Goal: Information Seeking & Learning: Check status

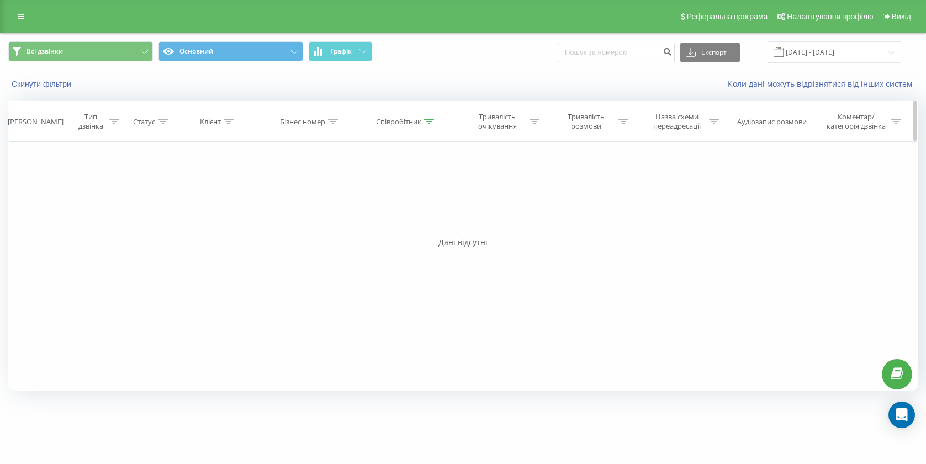
click at [397, 121] on div "Співробітник" at bounding box center [398, 121] width 45 height 9
click at [402, 196] on input "[PERSON_NAME]" at bounding box center [406, 200] width 97 height 19
click at [407, 191] on input "[PERSON_NAME]" at bounding box center [406, 200] width 97 height 19
click at [402, 204] on input "[PERSON_NAME]" at bounding box center [406, 200] width 97 height 19
type input "М"
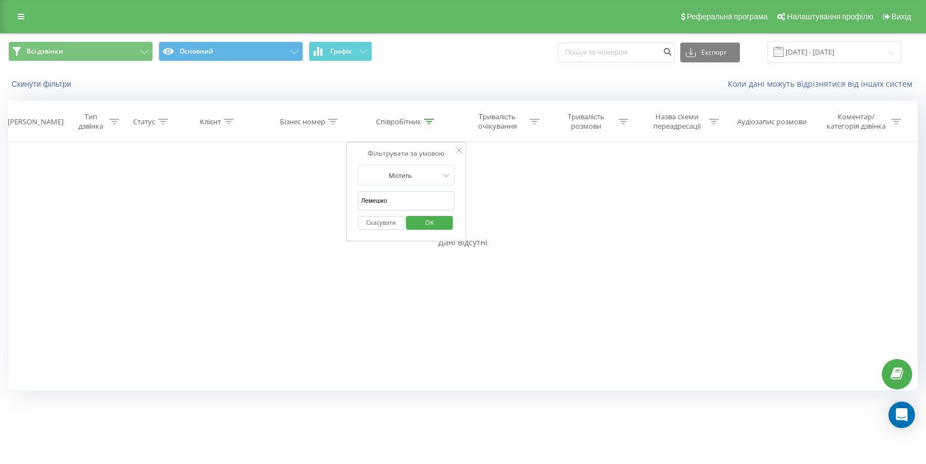
type input "Лемешко"
click at [421, 223] on span "OK" at bounding box center [429, 222] width 31 height 17
click at [828, 61] on input "[DATE] - [DATE]" at bounding box center [834, 52] width 134 height 22
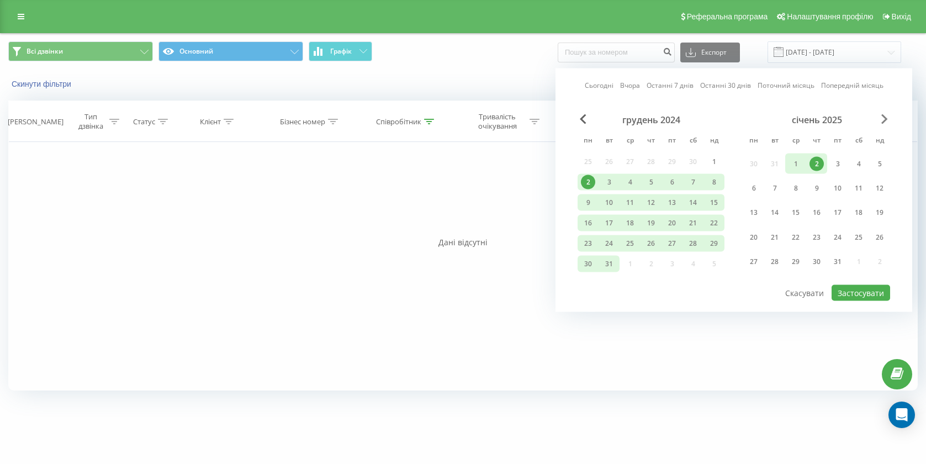
click at [884, 121] on span "Next Month" at bounding box center [884, 119] width 7 height 10
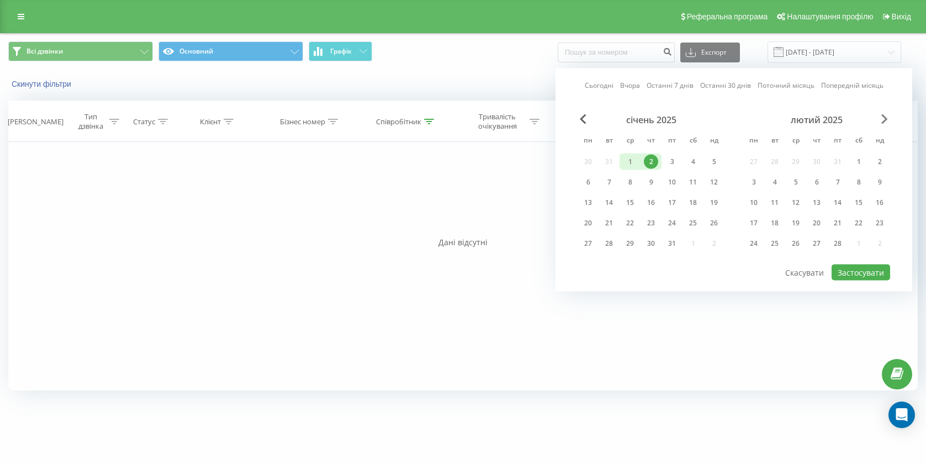
click at [884, 121] on span "Next Month" at bounding box center [884, 119] width 7 height 10
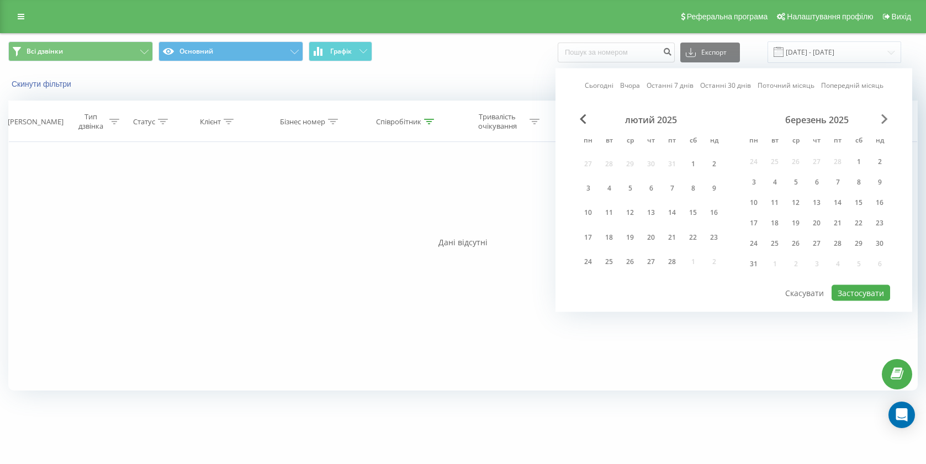
click at [884, 121] on span "Next Month" at bounding box center [884, 119] width 7 height 10
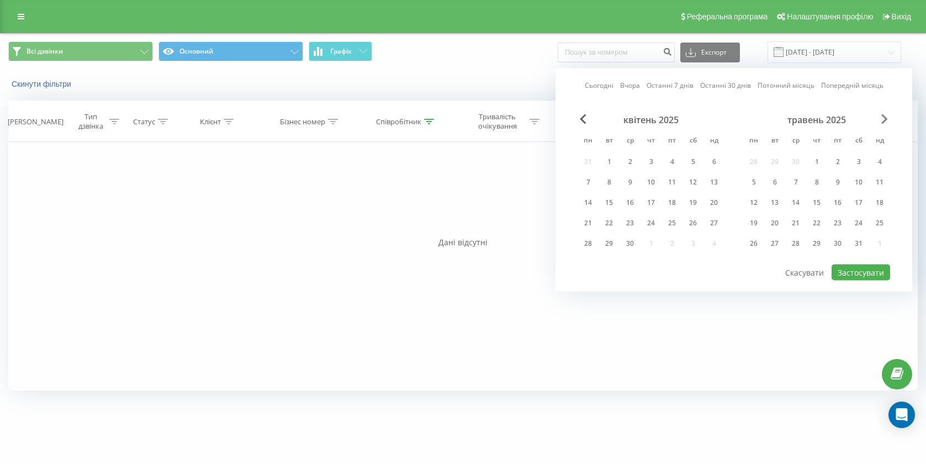
click at [884, 121] on span "Next Month" at bounding box center [884, 119] width 7 height 10
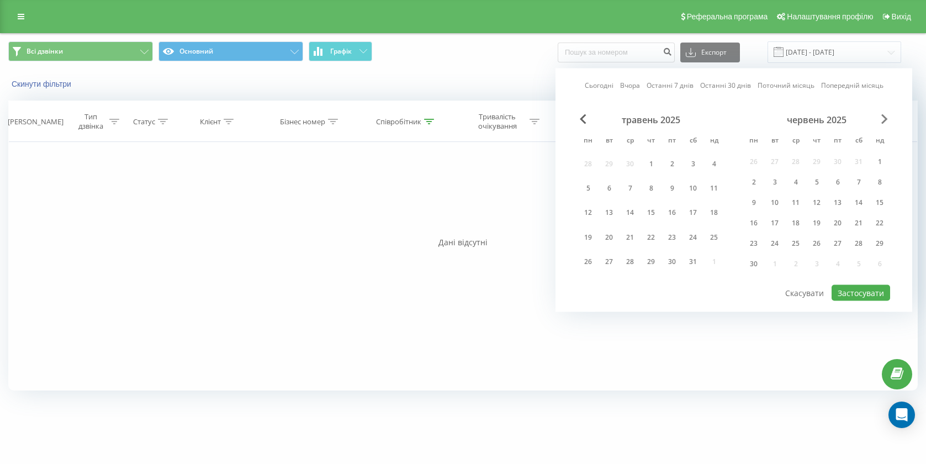
click at [884, 121] on span "Next Month" at bounding box center [884, 119] width 7 height 10
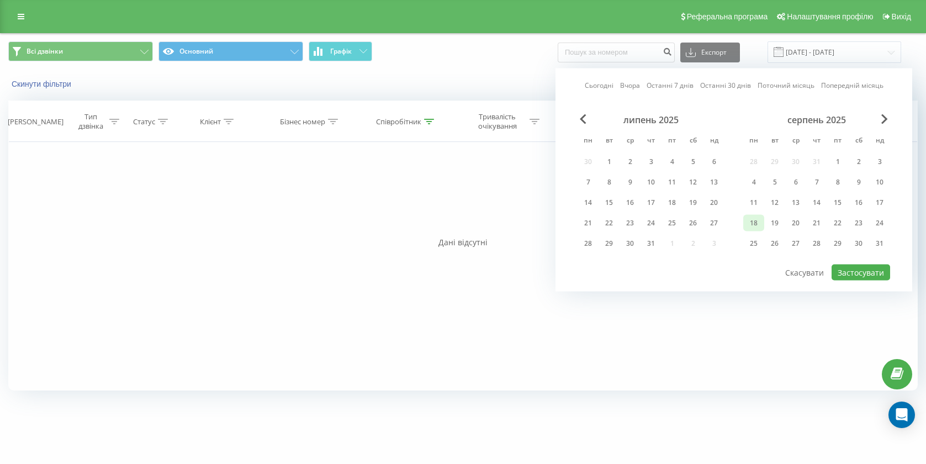
click at [758, 222] on div "18" at bounding box center [753, 223] width 14 height 14
click at [861, 245] on div "30" at bounding box center [858, 243] width 14 height 14
click at [854, 282] on div "Сьогодні Вчора Останні 7 днів Останні 30 днів Поточний місяць Попередній місяць…" at bounding box center [733, 179] width 357 height 223
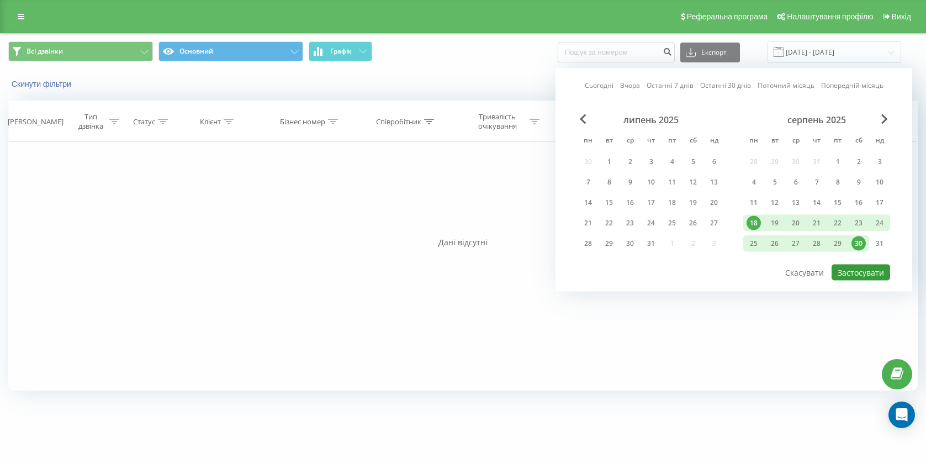
click at [864, 276] on button "Застосувати" at bounding box center [860, 272] width 59 height 16
type input "[DATE] - [DATE]"
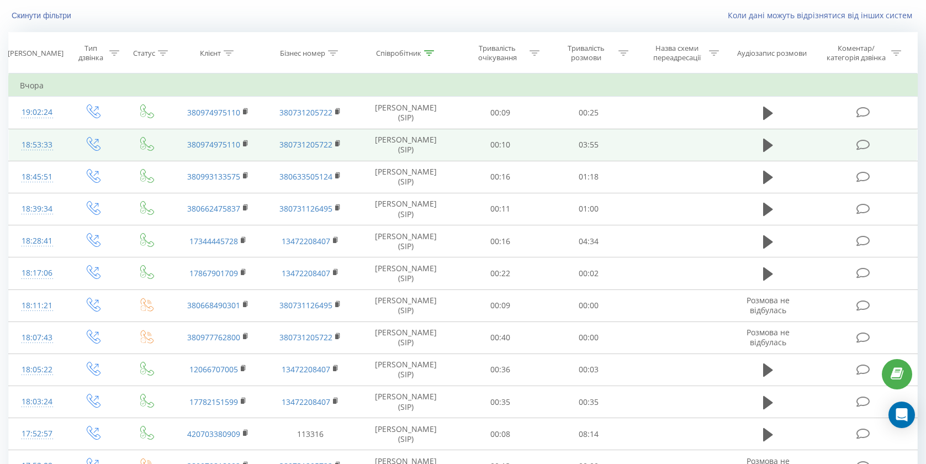
scroll to position [74, 0]
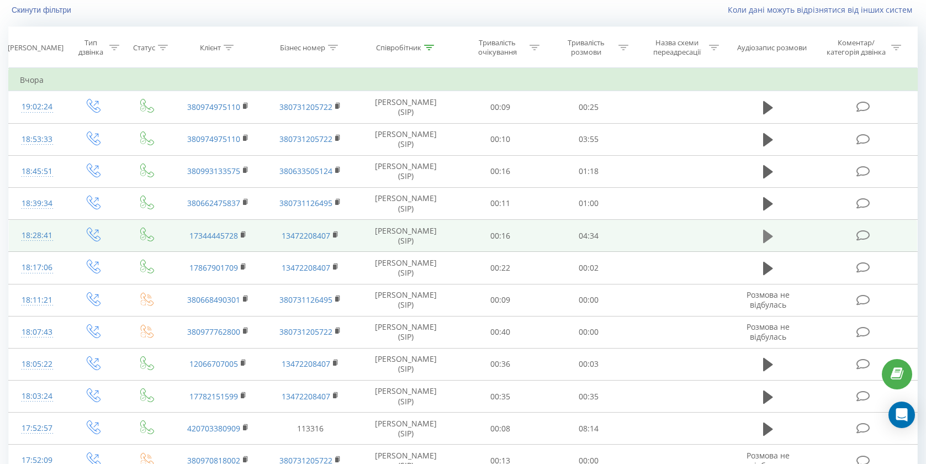
click at [765, 232] on icon at bounding box center [768, 235] width 10 height 13
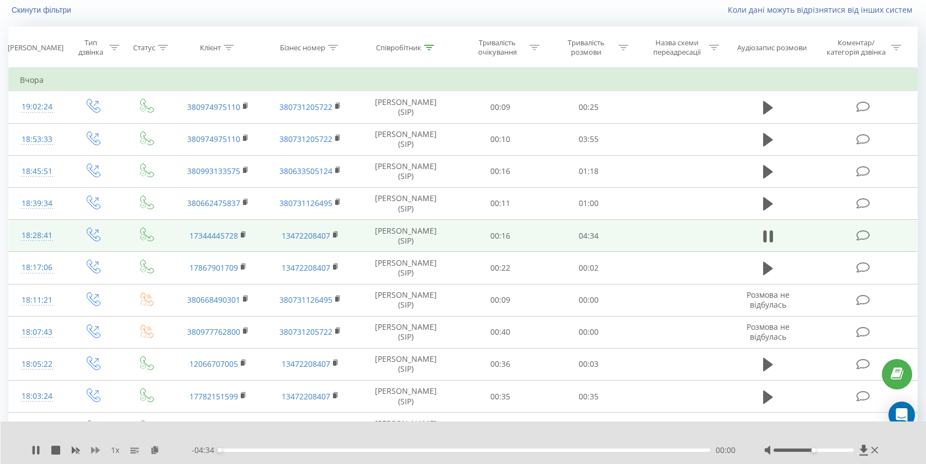
click at [99, 452] on icon at bounding box center [95, 450] width 9 height 9
click at [845, 452] on div at bounding box center [822, 449] width 116 height 11
click at [845, 449] on div at bounding box center [814, 449] width 80 height 3
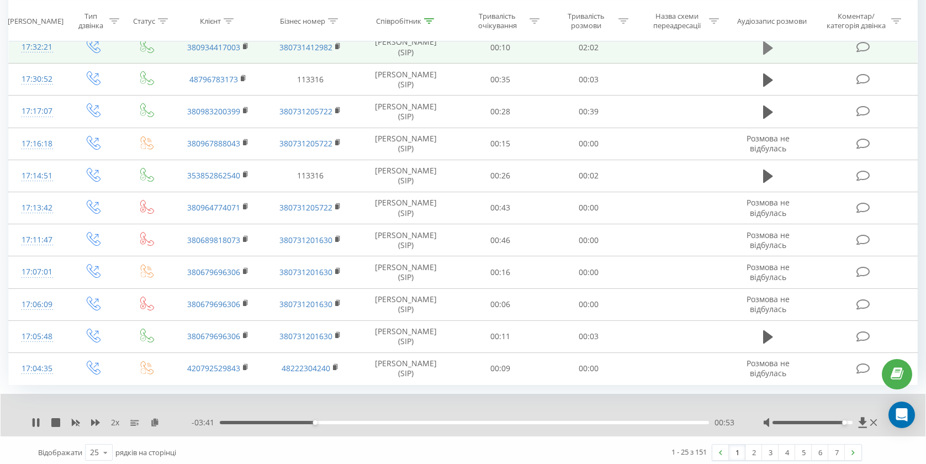
scroll to position [589, 0]
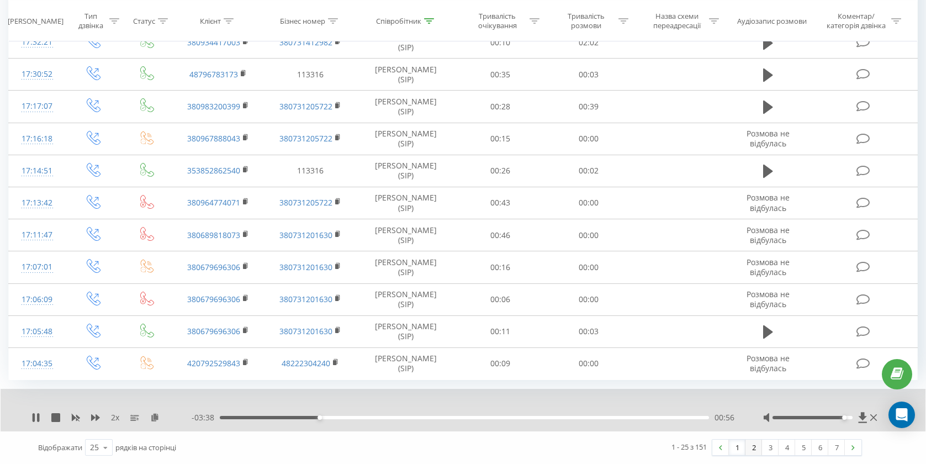
click at [760, 451] on link "2" at bounding box center [753, 446] width 17 height 15
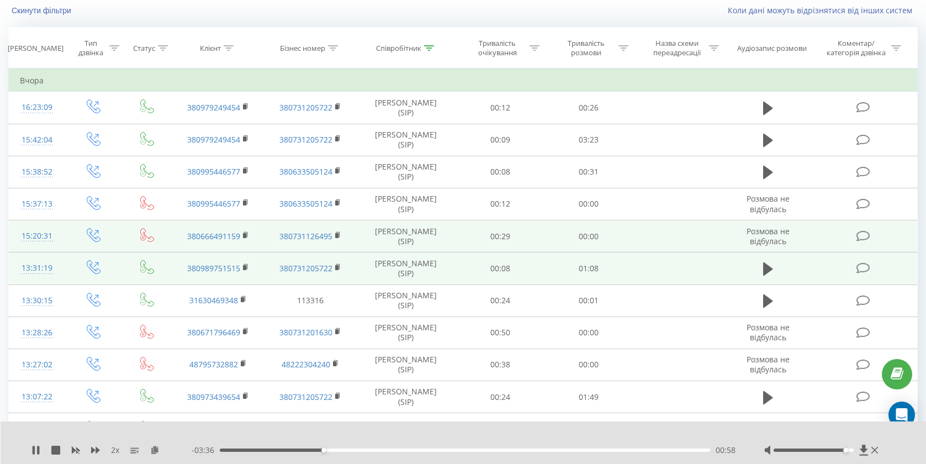
scroll to position [73, 0]
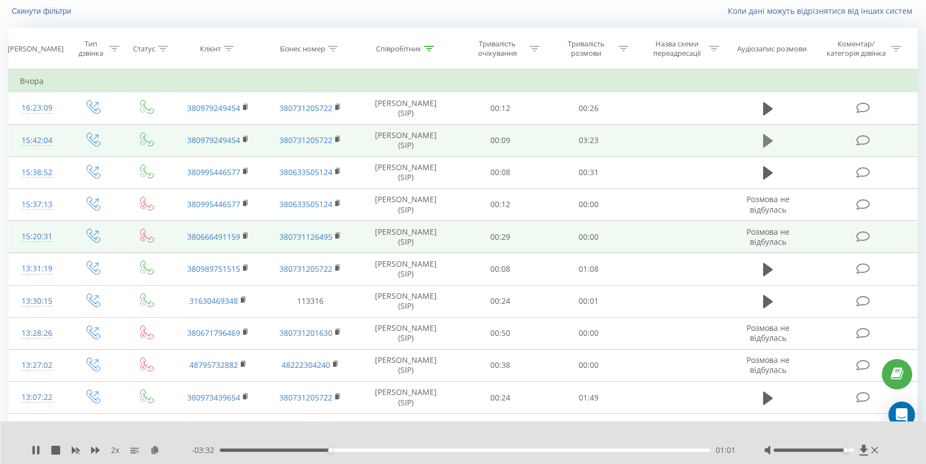
click at [763, 136] on icon at bounding box center [768, 140] width 10 height 15
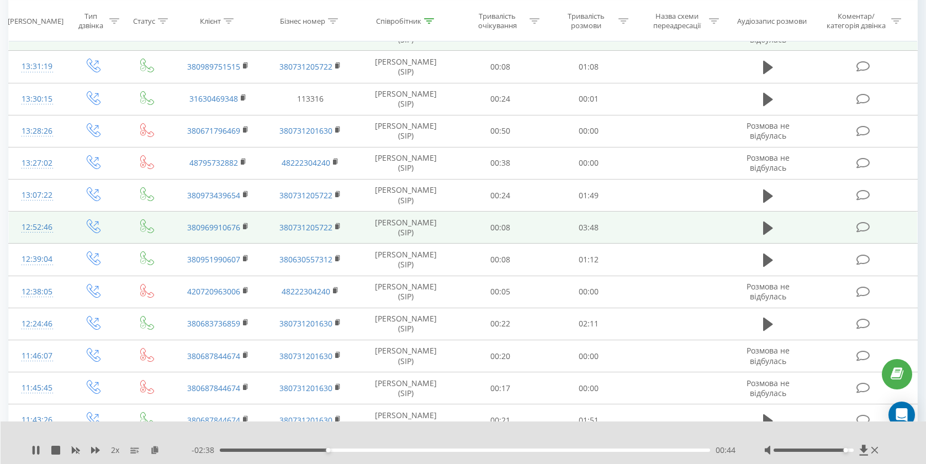
scroll to position [279, 0]
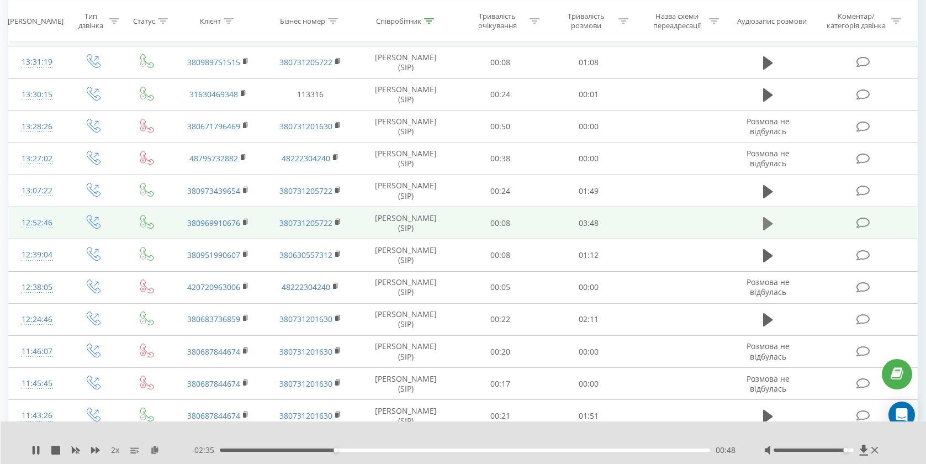
click at [761, 225] on button at bounding box center [768, 223] width 17 height 17
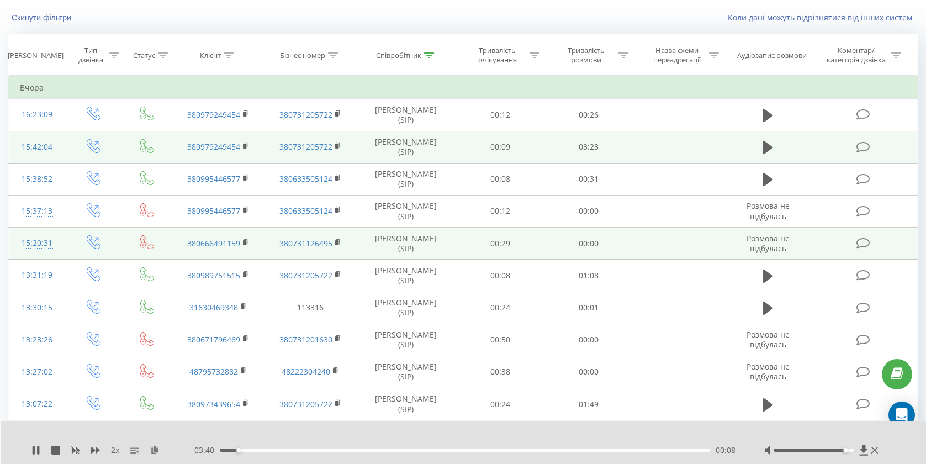
scroll to position [589, 0]
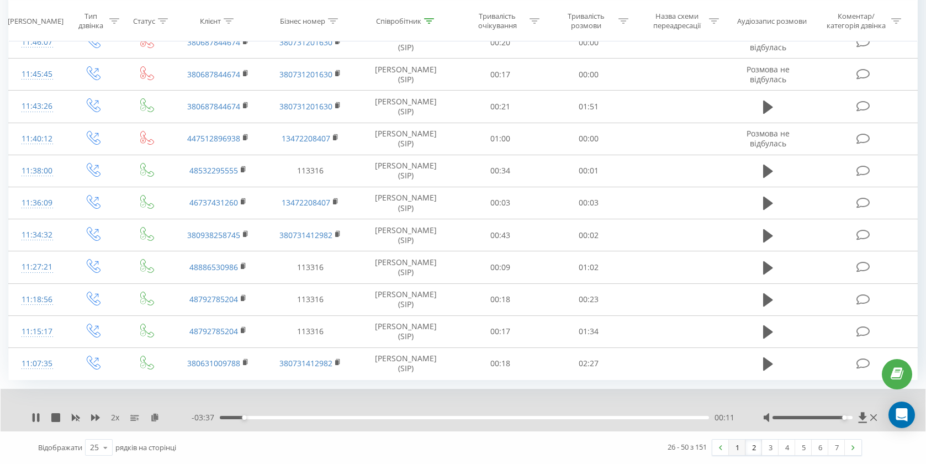
click at [737, 446] on link "1" at bounding box center [737, 446] width 17 height 15
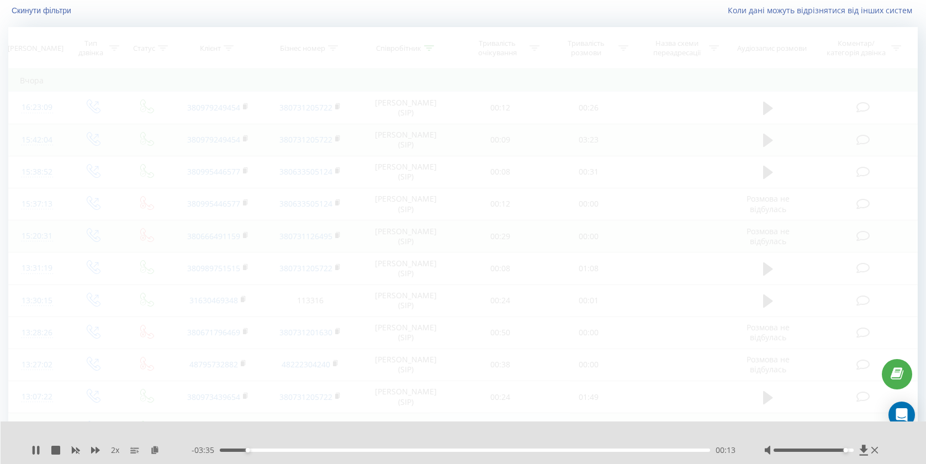
scroll to position [73, 0]
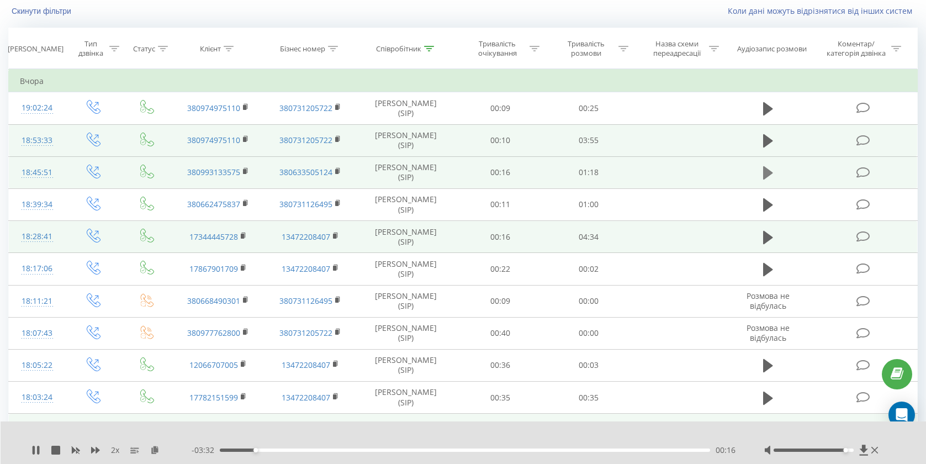
click at [764, 176] on icon at bounding box center [768, 172] width 10 height 13
click at [153, 448] on icon at bounding box center [154, 450] width 9 height 8
